Goal: Book appointment/travel/reservation

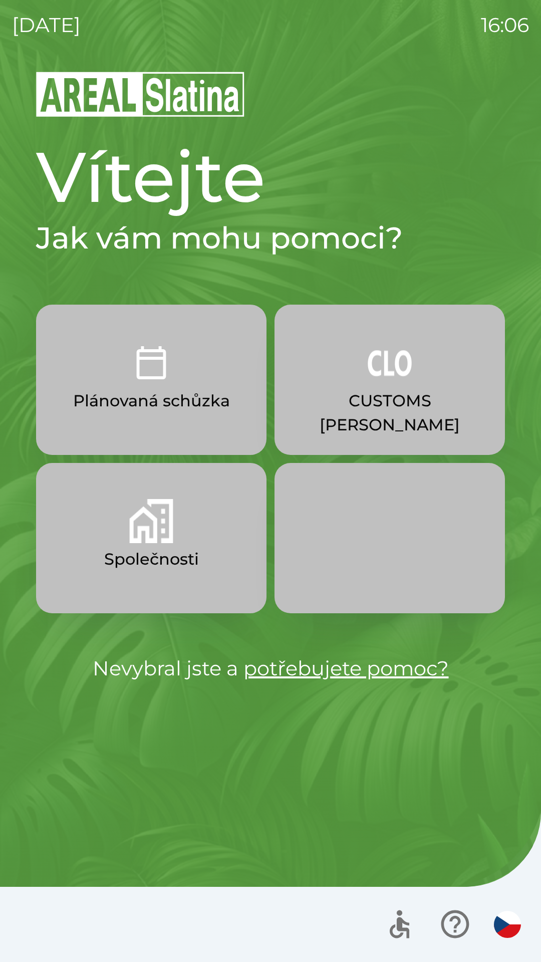
click at [160, 538] on img "button" at bounding box center [151, 521] width 44 height 44
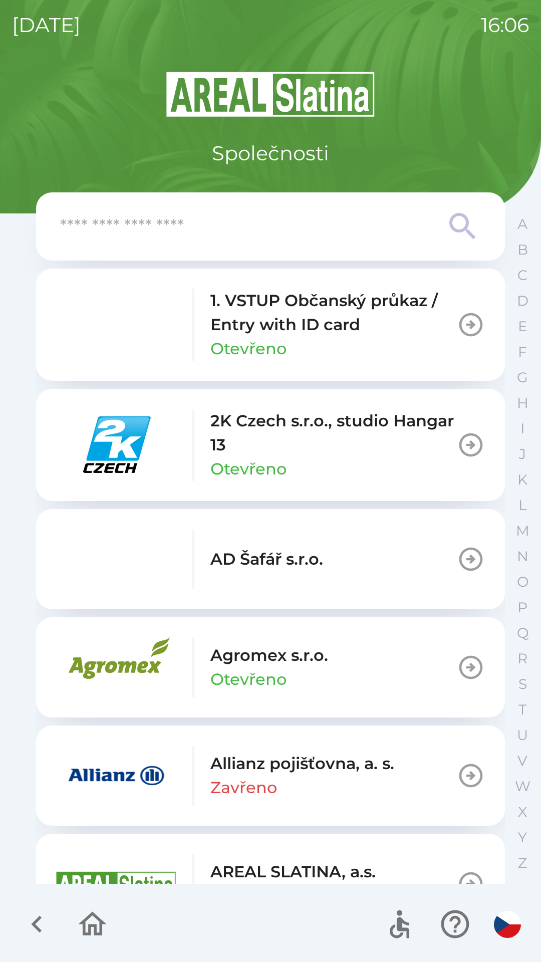
scroll to position [17, 0]
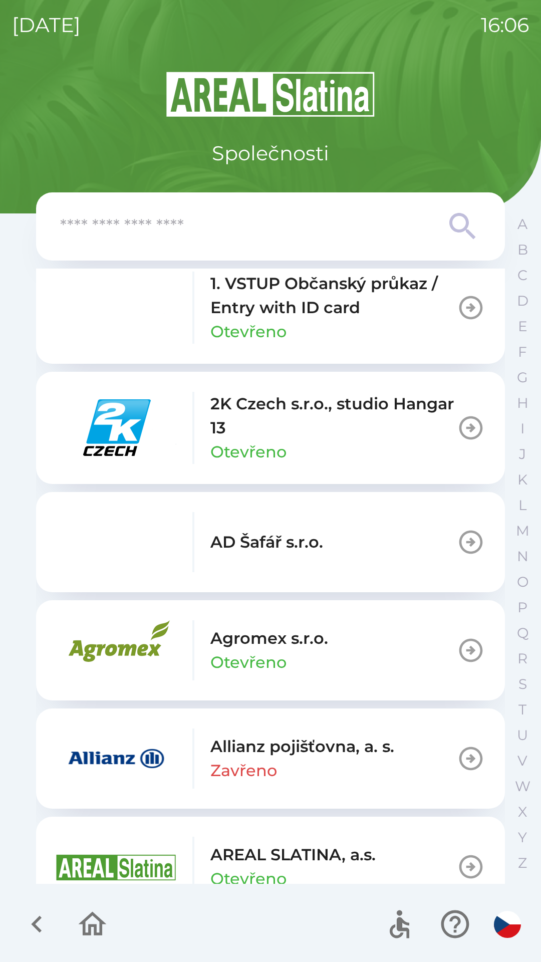
click at [285, 222] on input "text" at bounding box center [250, 227] width 381 height 28
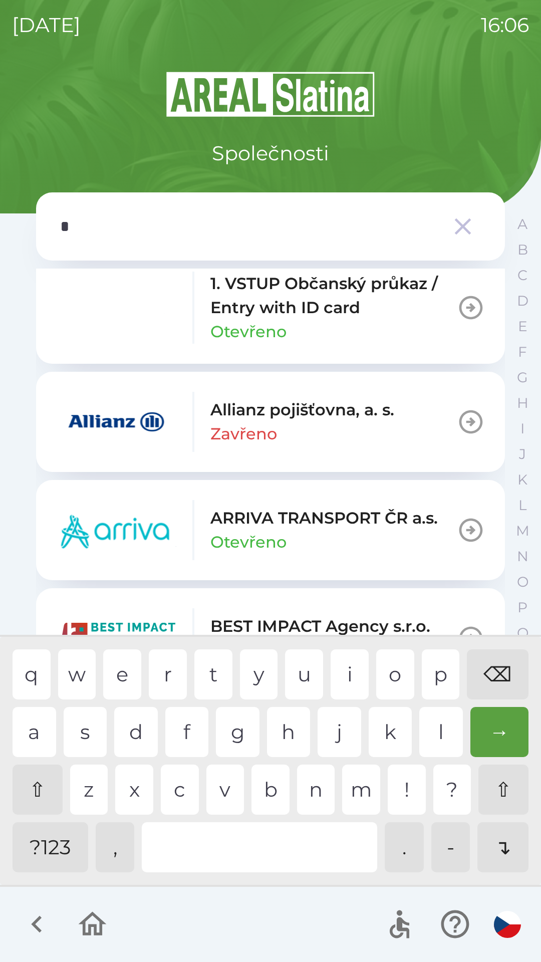
click at [438, 674] on div "p" at bounding box center [441, 675] width 38 height 50
type input "**"
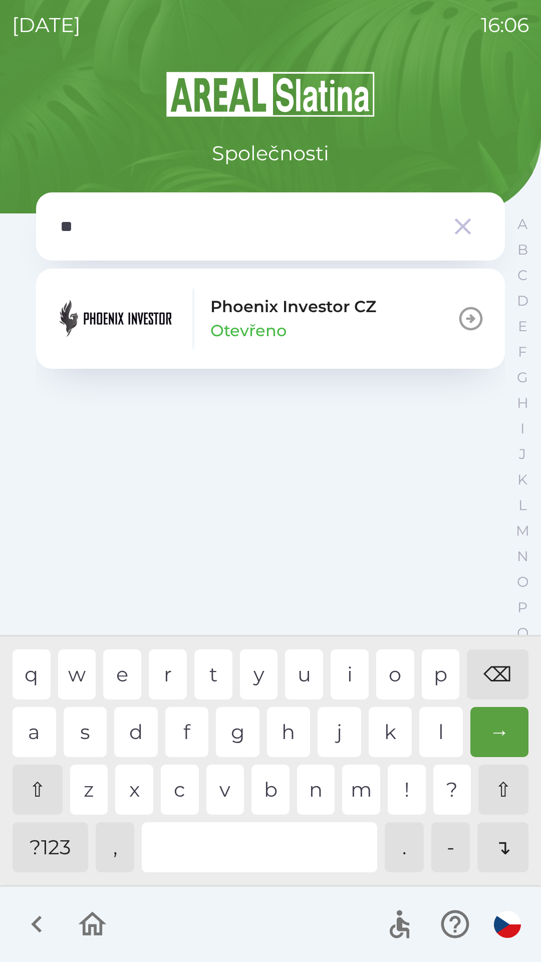
click at [286, 736] on div "h" at bounding box center [289, 732] width 44 height 50
click at [226, 300] on p "Phoenix Investor CZ" at bounding box center [293, 307] width 166 height 24
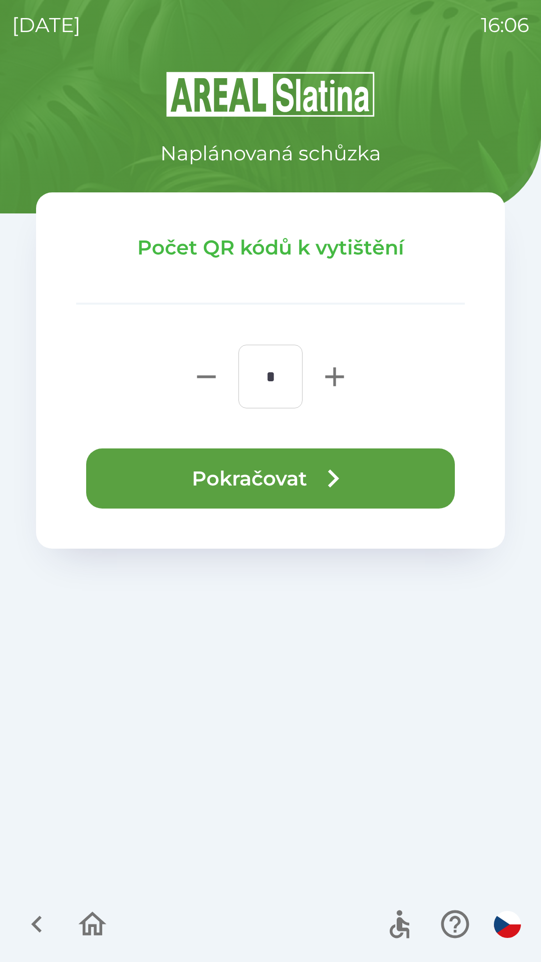
click at [335, 368] on icon "button" at bounding box center [334, 376] width 19 height 19
type input "*"
click at [363, 471] on button "Pokračovat" at bounding box center [270, 479] width 369 height 60
